Goal: Information Seeking & Learning: Learn about a topic

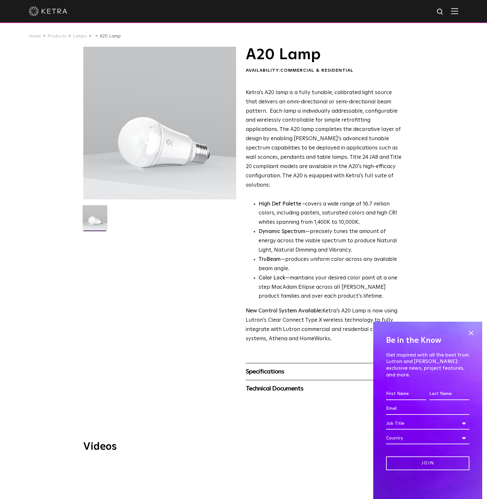
click at [311, 126] on p "Ketra's A20 lamp is a fully tunable, calibrated light source that delivers an o…" at bounding box center [324, 139] width 156 height 102
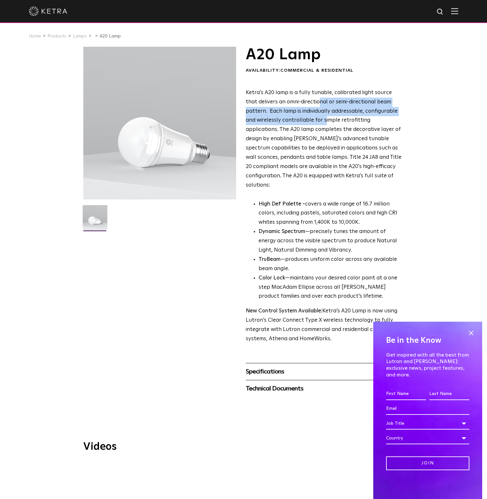
drag, startPoint x: 307, startPoint y: 101, endPoint x: 311, endPoint y: 118, distance: 17.3
click at [311, 118] on span "Ketra's A20 lamp is a fully tunable, calibrated light source that delivers an o…" at bounding box center [324, 139] width 156 height 98
click at [73, 36] on link "Lamps" at bounding box center [80, 36] width 14 height 4
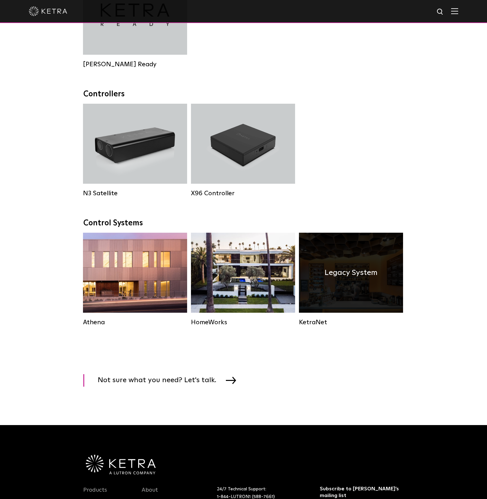
scroll to position [854, 0]
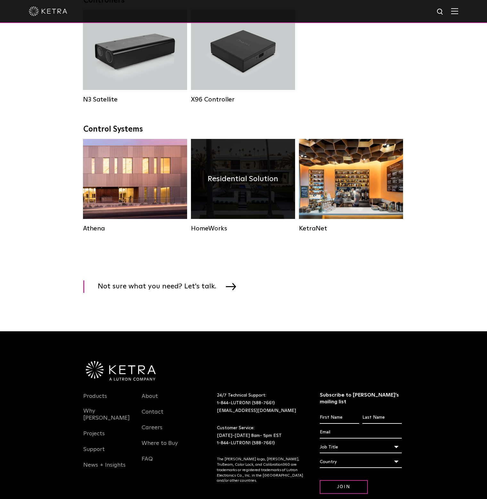
click at [230, 185] on h4 "Residential Solution" at bounding box center [243, 179] width 70 height 12
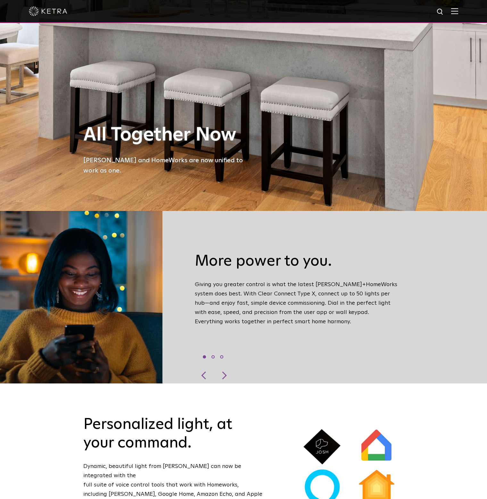
scroll to position [384, 0]
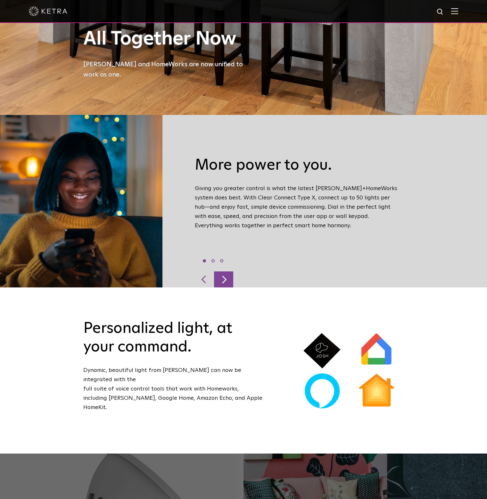
click at [226, 272] on div at bounding box center [223, 280] width 19 height 16
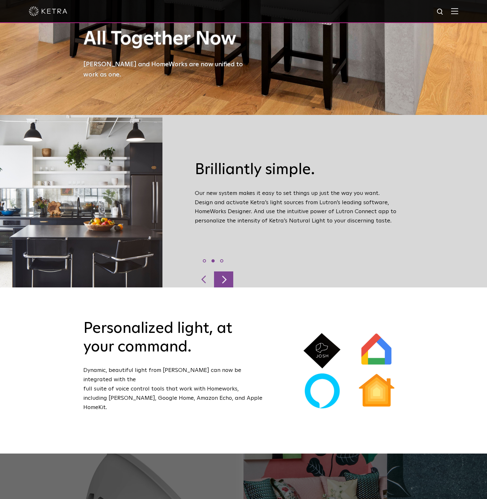
click at [227, 272] on div at bounding box center [223, 280] width 19 height 16
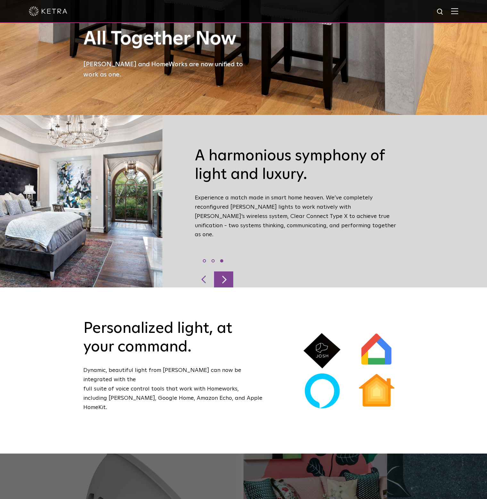
click at [227, 272] on div at bounding box center [223, 280] width 19 height 16
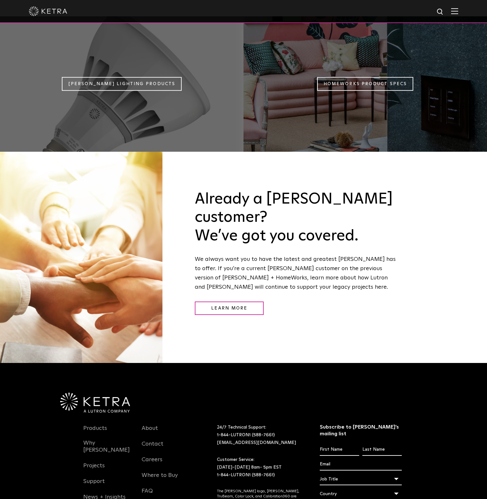
scroll to position [845, 0]
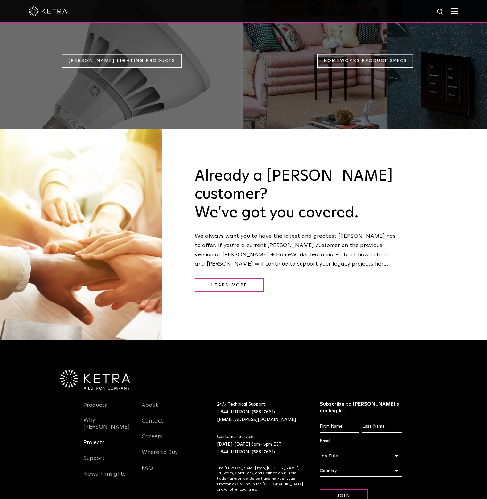
click at [90, 439] on link "Projects" at bounding box center [93, 446] width 21 height 15
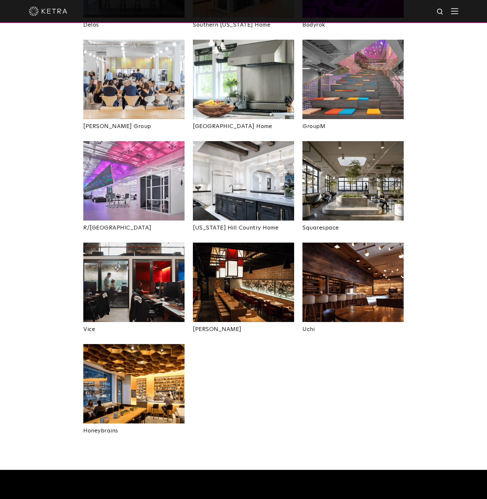
scroll to position [1233, 0]
